Goal: Transaction & Acquisition: Purchase product/service

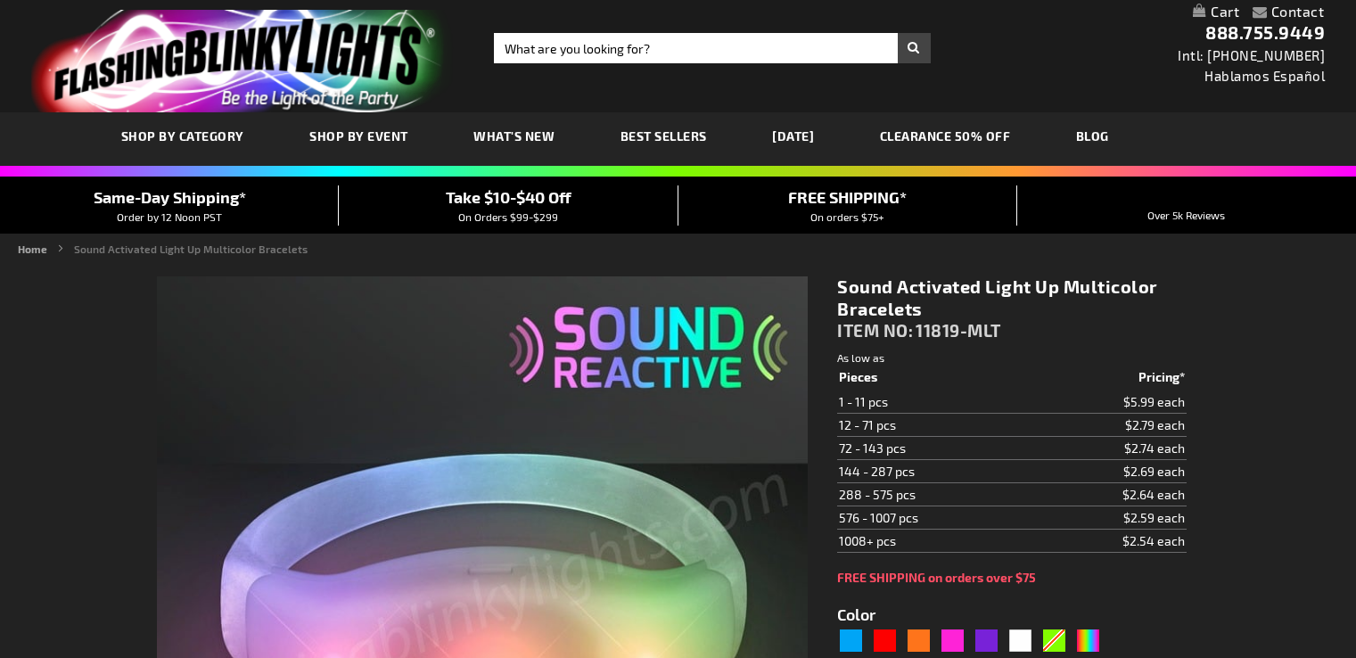
type input "5659"
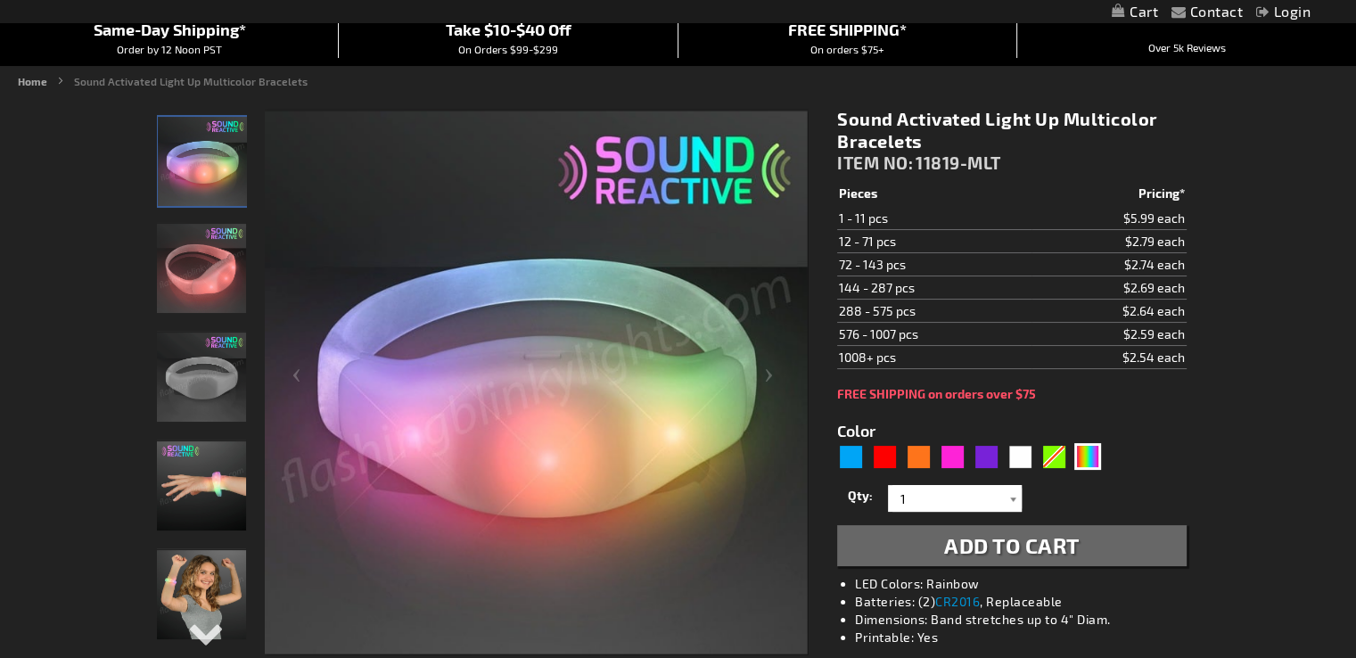
click at [1005, 503] on div at bounding box center [1013, 498] width 18 height 27
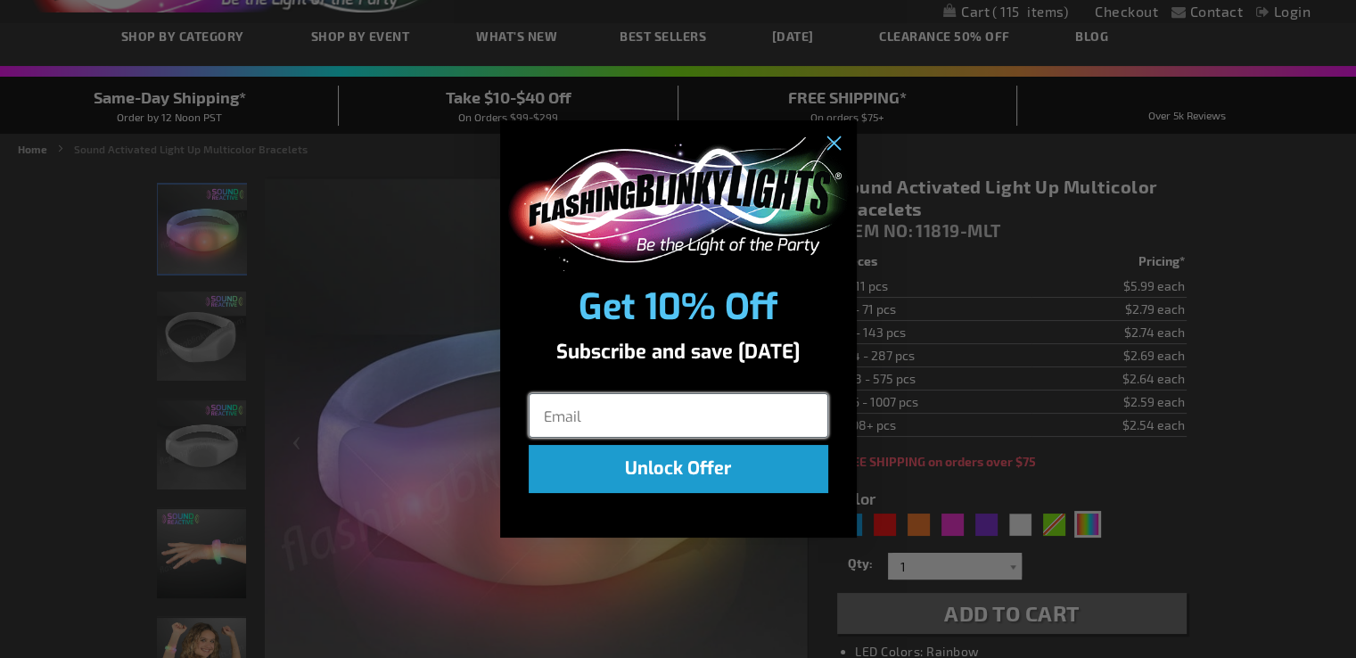
scroll to position [100, 0]
click at [832, 140] on circle "Close dialog" at bounding box center [831, 142] width 29 height 29
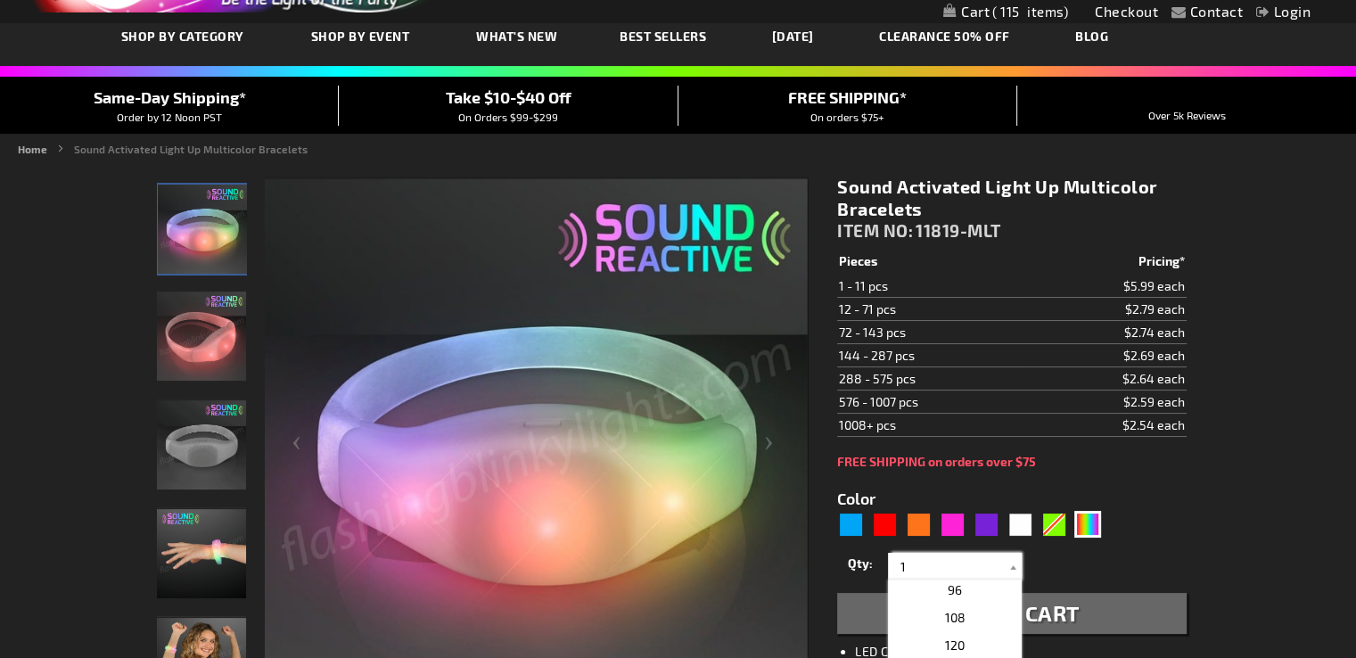
click at [989, 554] on input "1" at bounding box center [956, 566] width 129 height 27
click at [976, 599] on p "96" at bounding box center [955, 590] width 134 height 28
type input "96"
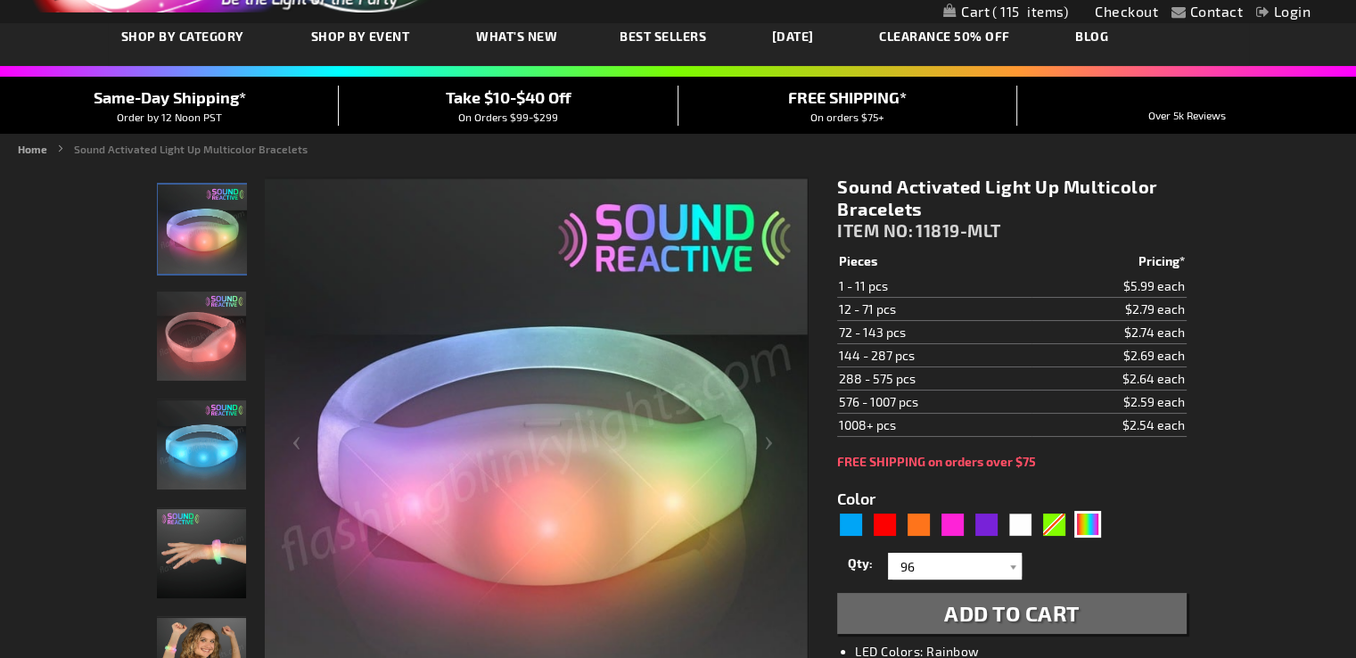
click at [976, 600] on span "Add to Cart" at bounding box center [1011, 613] width 135 height 26
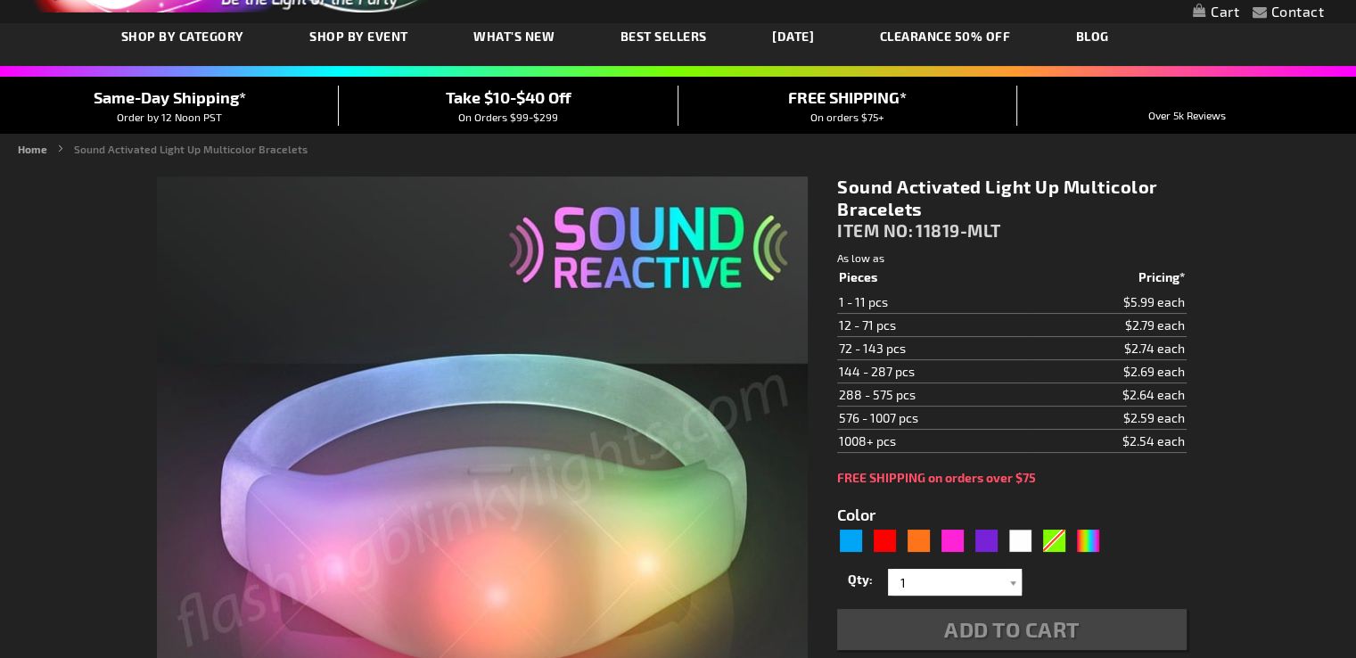
type input "5659"
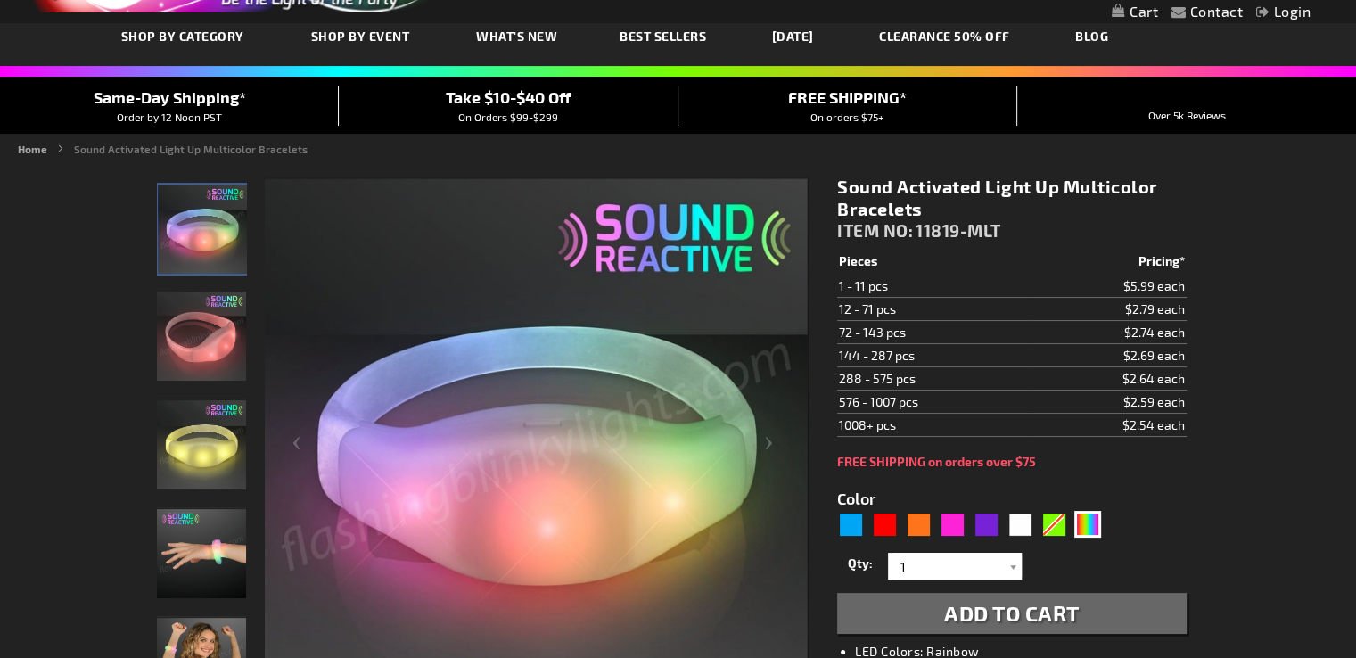
click at [1137, 19] on link "My Cart" at bounding box center [1134, 12] width 46 height 17
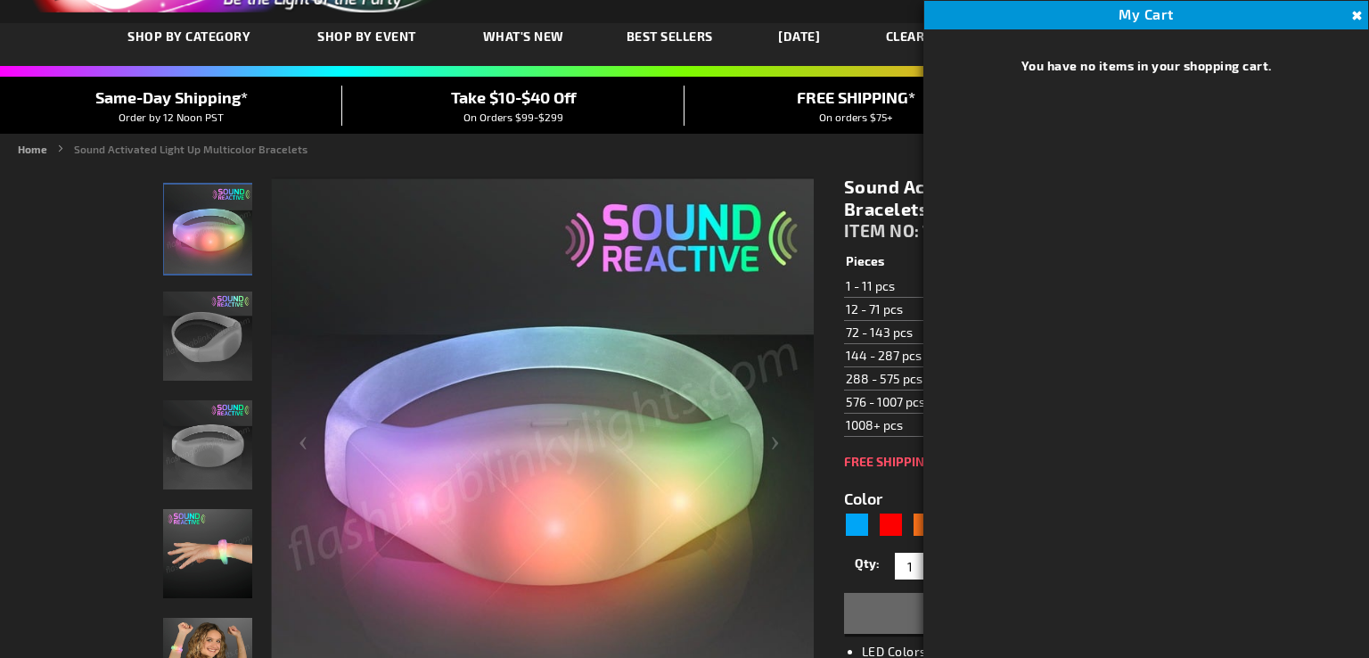
click at [1355, 19] on button "Close" at bounding box center [1355, 16] width 20 height 20
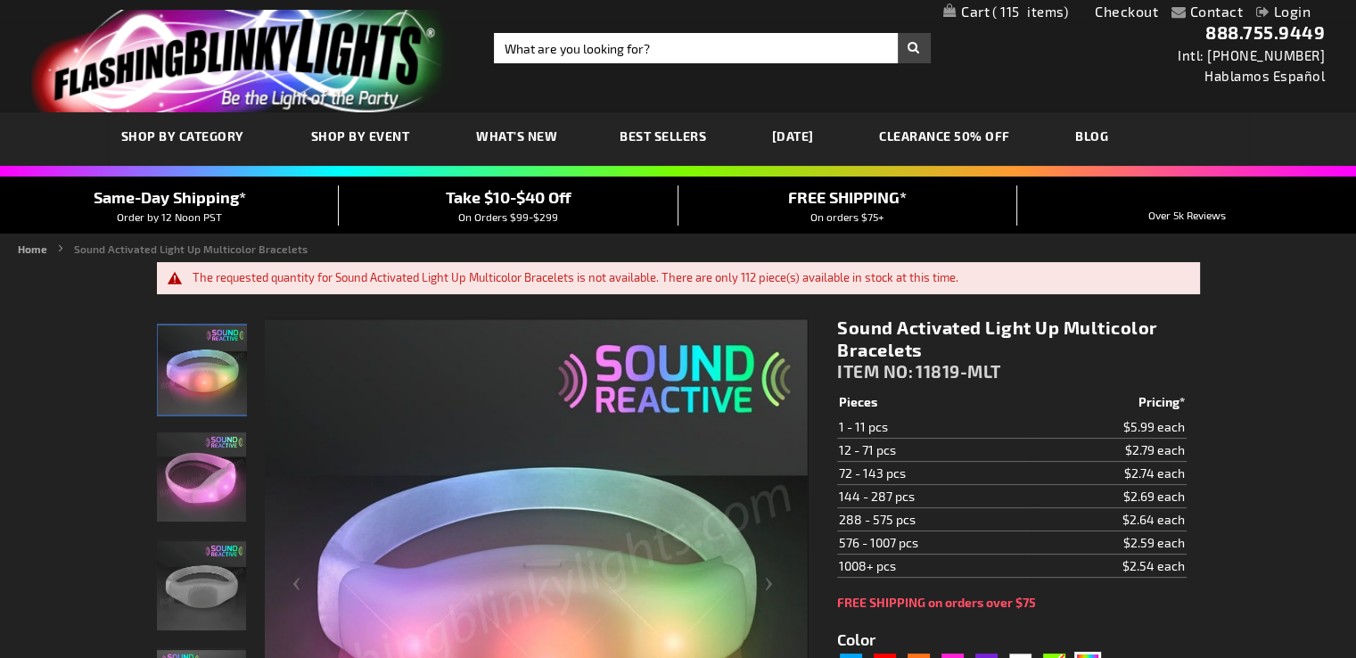
click at [1038, 11] on span "115" at bounding box center [1030, 12] width 76 height 16
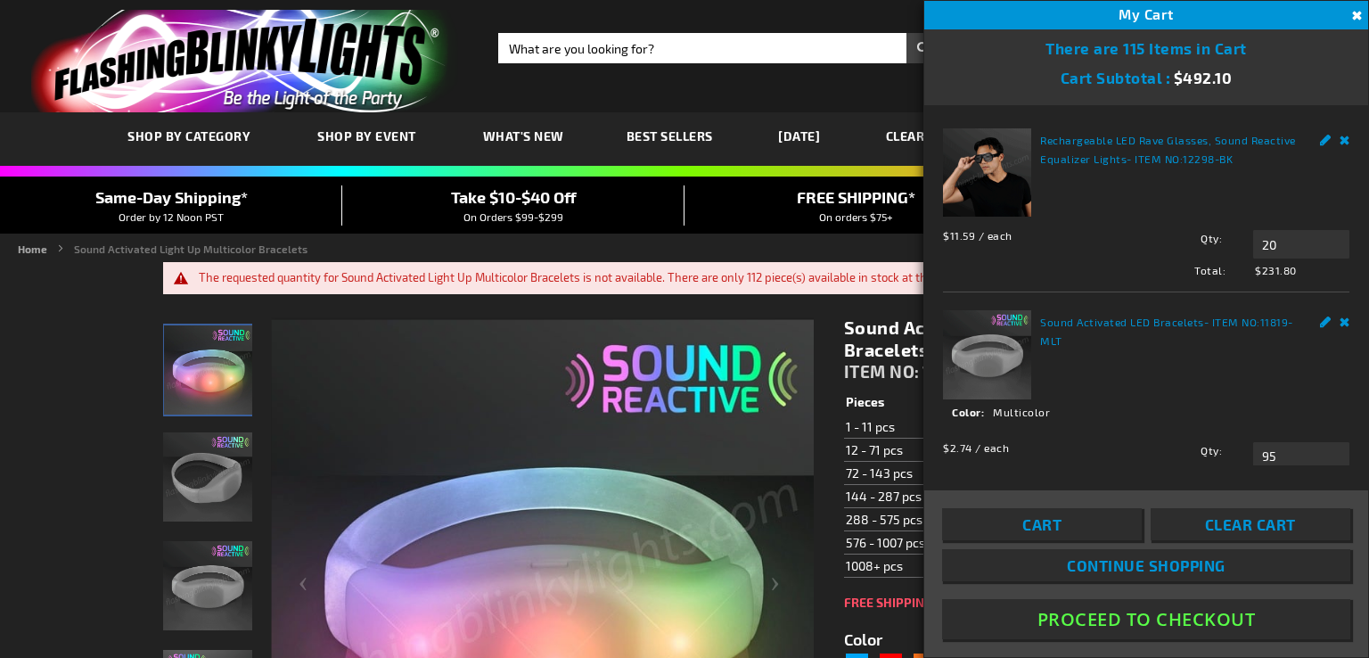
click at [1340, 317] on link "Remove" at bounding box center [1345, 319] width 11 height 19
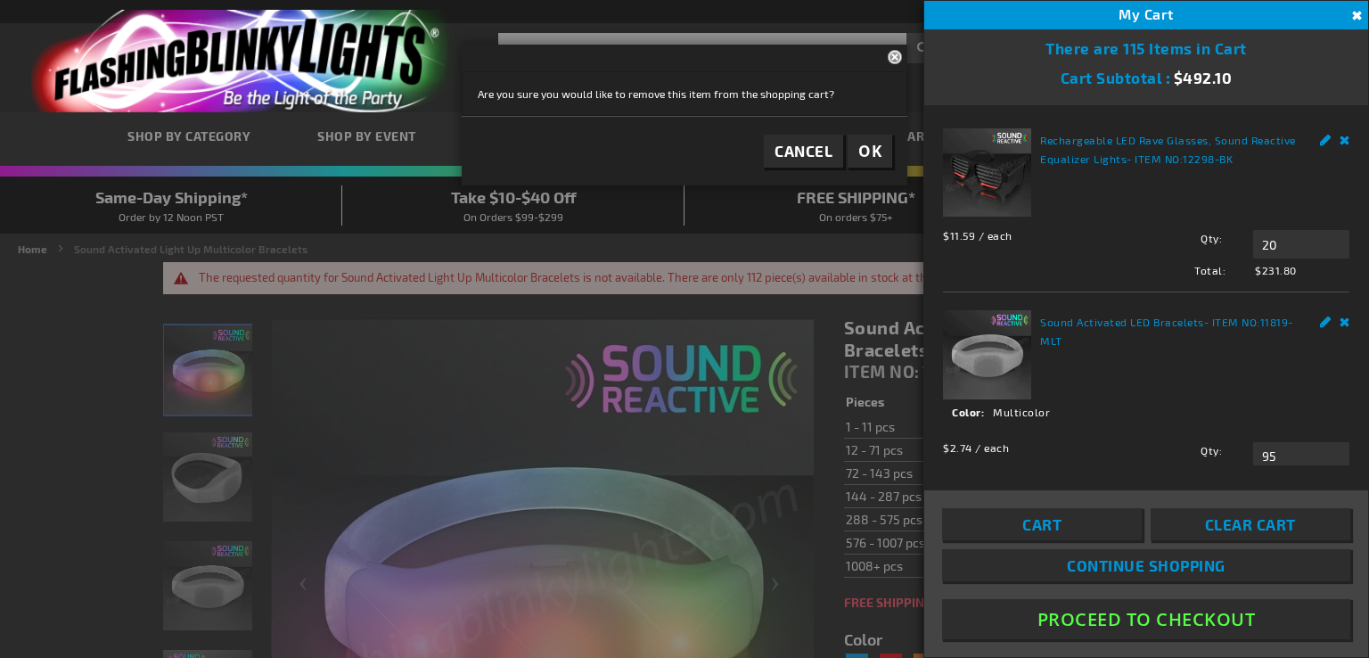
click at [851, 140] on button "OK" at bounding box center [870, 151] width 45 height 33
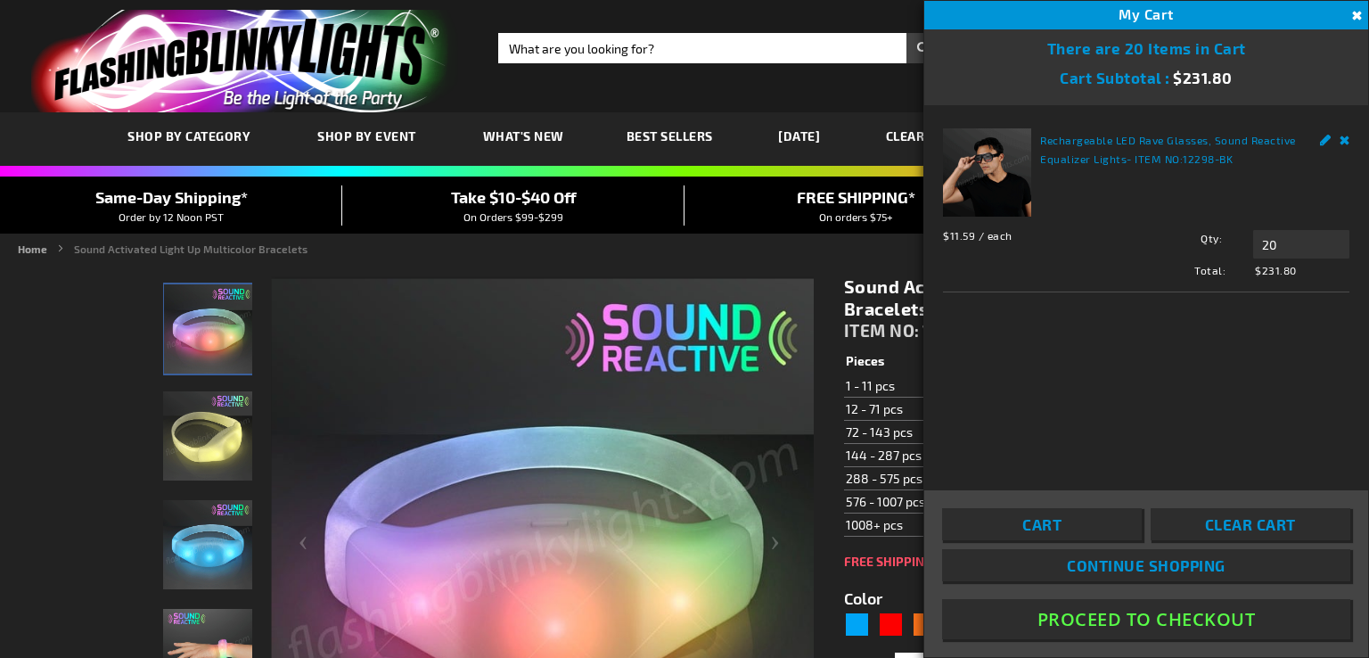
click at [1345, 132] on link "Remove" at bounding box center [1345, 137] width 11 height 19
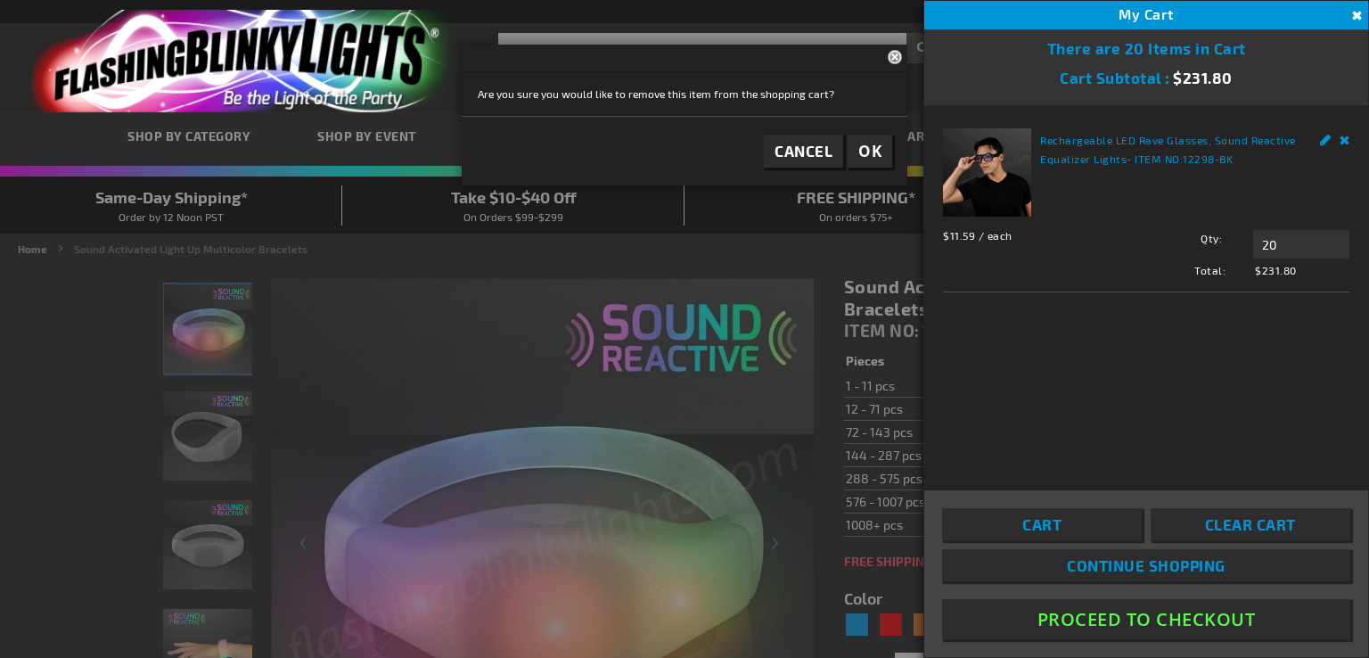
click at [875, 143] on span "OK" at bounding box center [869, 151] width 23 height 21
